Goal: Information Seeking & Learning: Learn about a topic

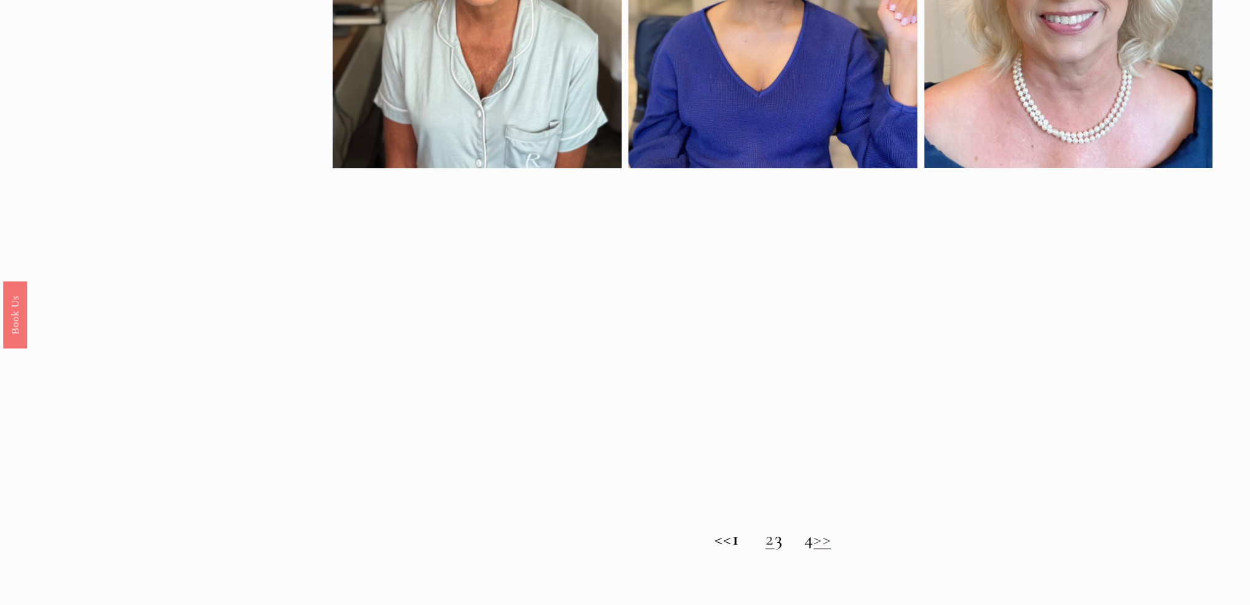
scroll to position [984, 0]
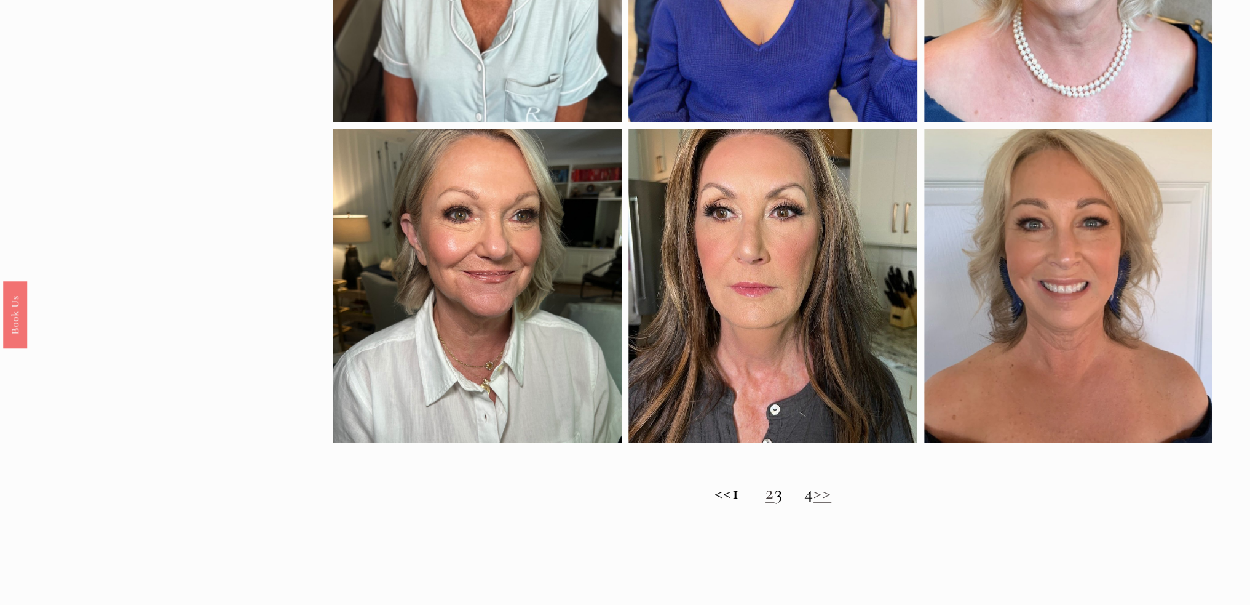
click at [766, 499] on link "2" at bounding box center [770, 491] width 9 height 23
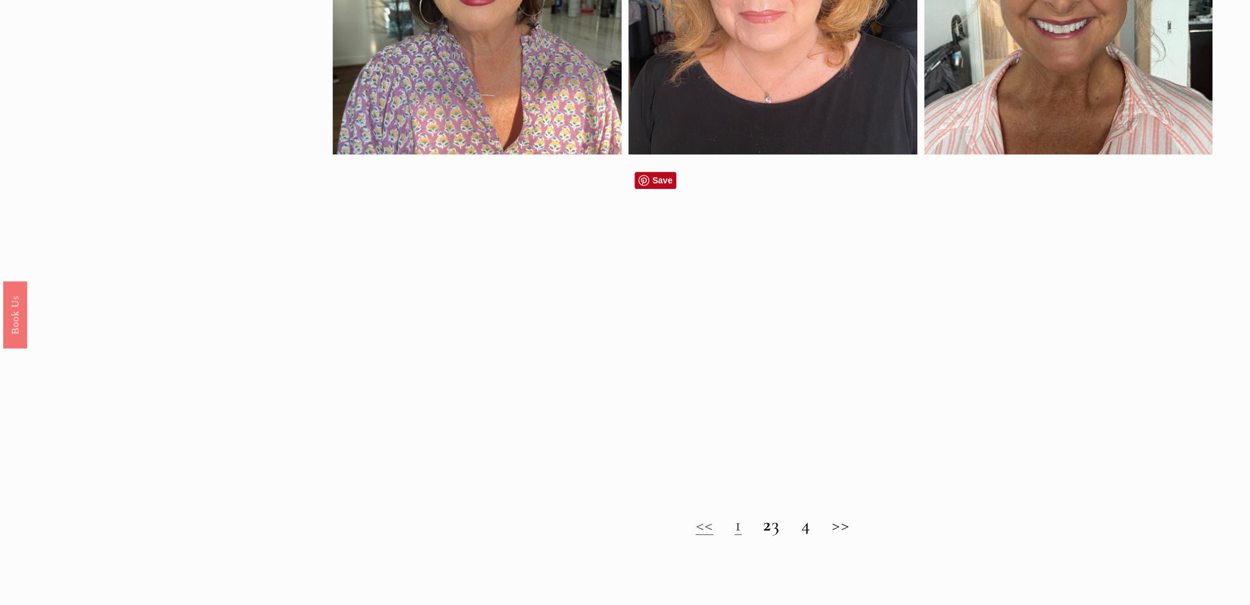
scroll to position [1046, 0]
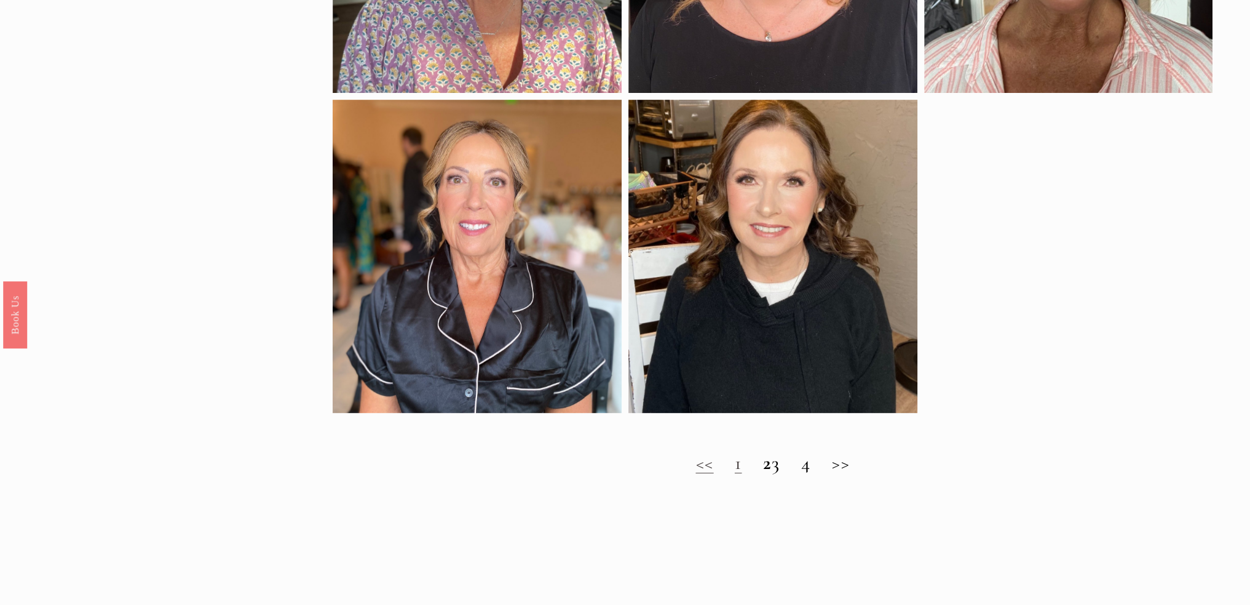
click at [787, 472] on h2 "<< 1 2 3 4 >>" at bounding box center [773, 462] width 880 height 23
click at [786, 471] on h2 "<< 1 2 3 4 >>" at bounding box center [773, 462] width 880 height 23
click at [786, 468] on h2 "<< 1 2 3 4 >>" at bounding box center [773, 462] width 880 height 23
click at [735, 471] on link "1" at bounding box center [738, 462] width 7 height 23
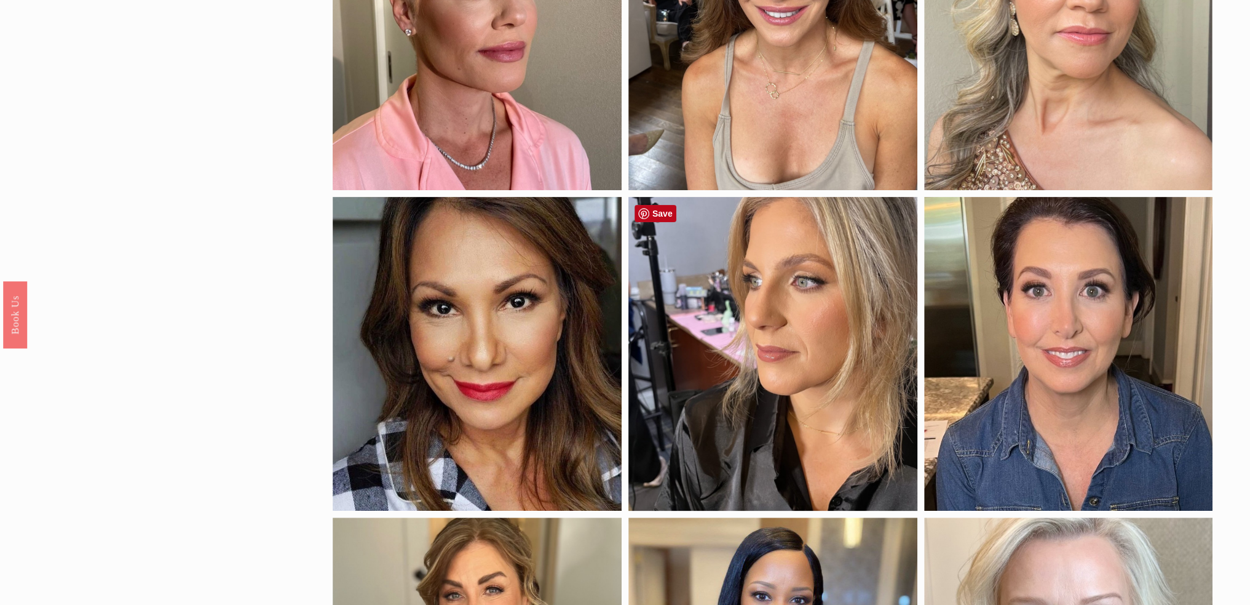
scroll to position [308, 0]
